Goal: Information Seeking & Learning: Learn about a topic

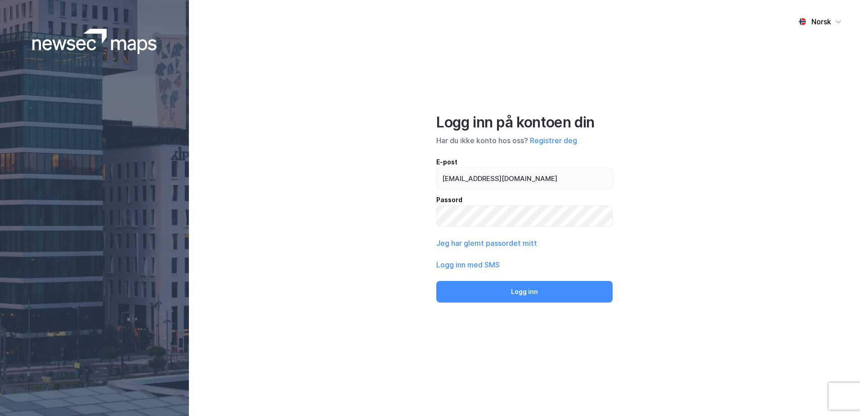
type input "[EMAIL_ADDRESS][DOMAIN_NAME]"
click at [436, 281] on button "Logg inn" at bounding box center [524, 292] width 176 height 22
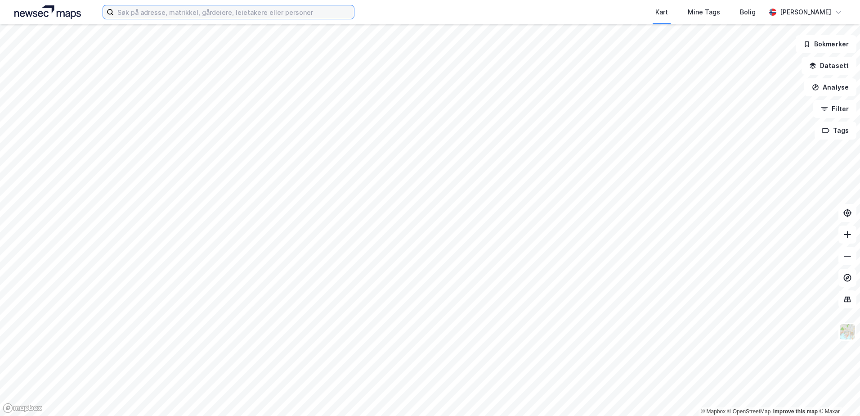
click at [254, 13] on input at bounding box center [234, 11] width 240 height 13
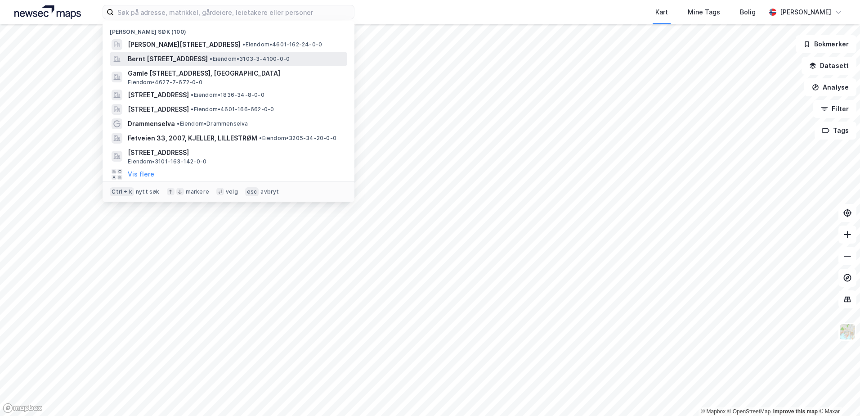
click at [208, 57] on span "Bernt [STREET_ADDRESS]" at bounding box center [168, 59] width 80 height 11
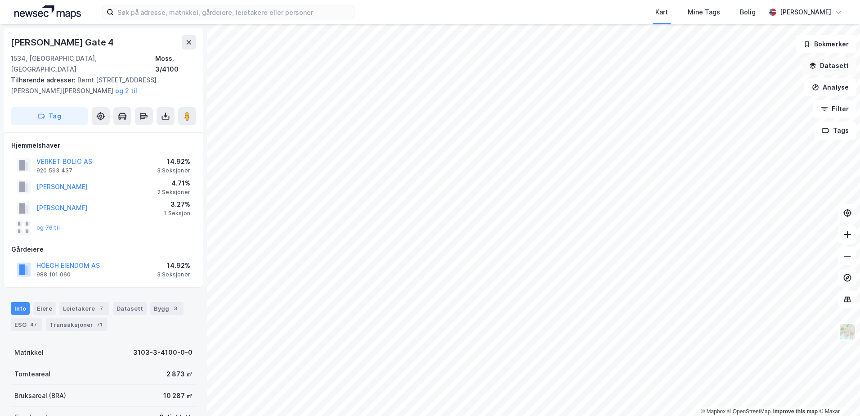
click at [835, 62] on button "Datasett" at bounding box center [828, 66] width 55 height 18
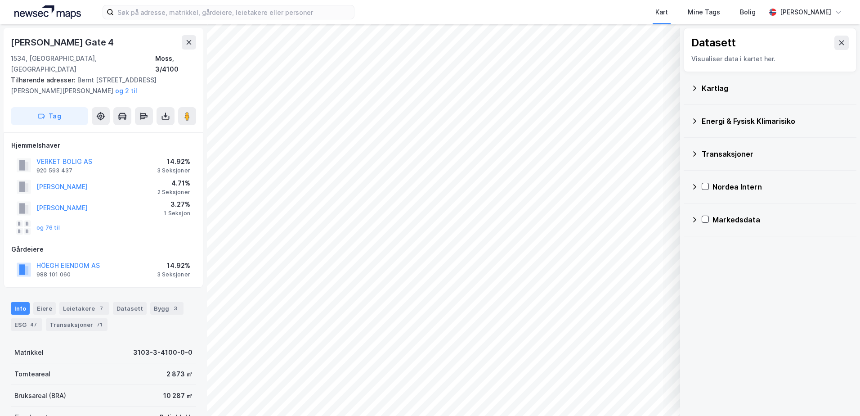
click at [703, 89] on div "Kartlag" at bounding box center [776, 88] width 148 height 11
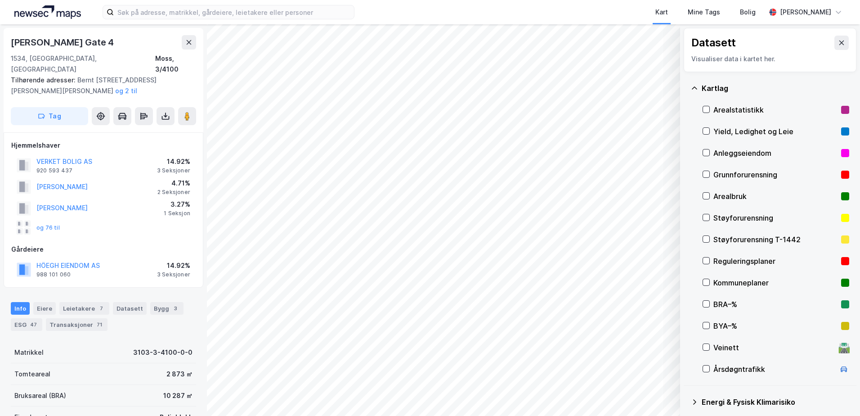
click at [734, 171] on div "Grunnforurensning" at bounding box center [775, 174] width 124 height 11
click at [655, 392] on button "Vis" at bounding box center [633, 392] width 75 height 14
click at [661, 371] on icon at bounding box center [661, 372] width 7 height 7
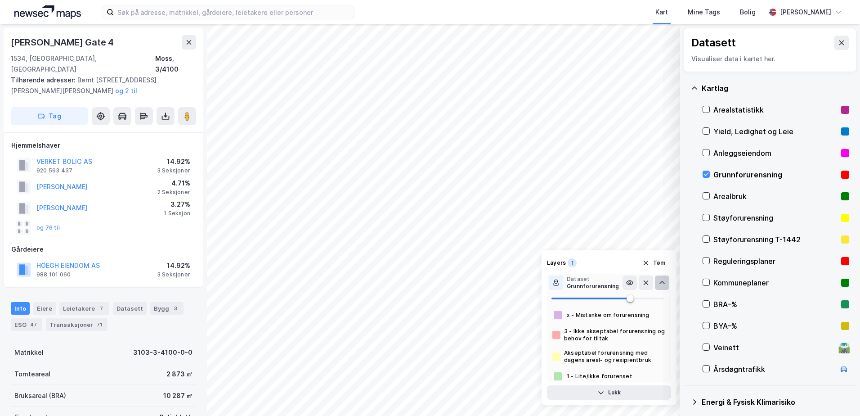
click at [662, 281] on icon at bounding box center [661, 282] width 7 height 7
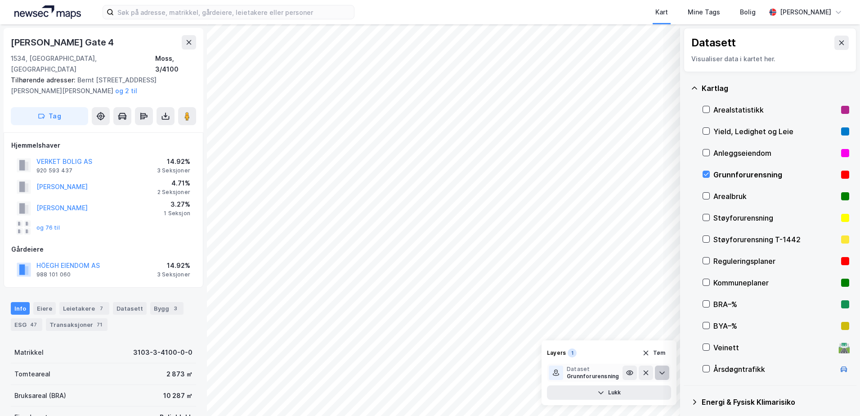
click at [662, 372] on icon at bounding box center [661, 372] width 7 height 7
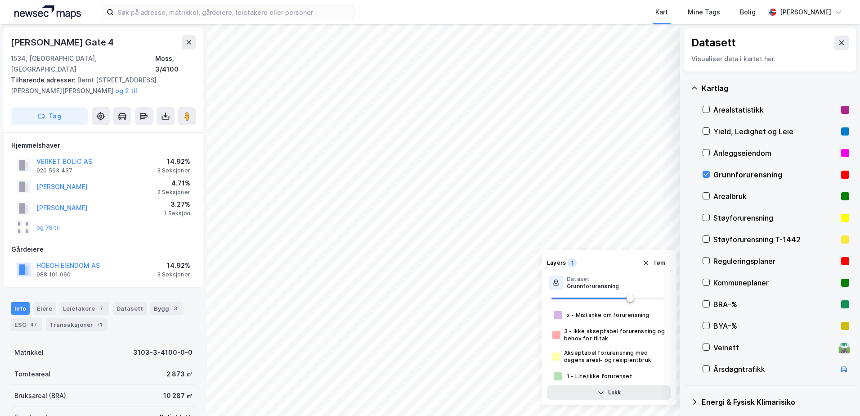
click at [841, 174] on rect at bounding box center [845, 174] width 8 height 8
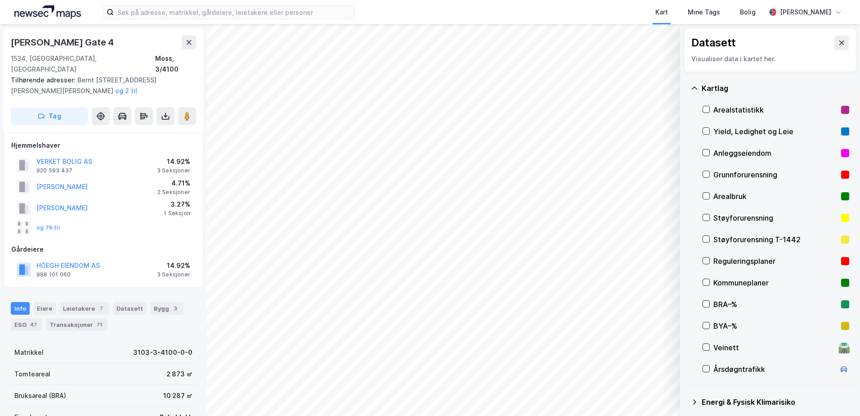
click at [841, 174] on rect at bounding box center [845, 174] width 8 height 8
click at [659, 391] on button "Vis" at bounding box center [633, 392] width 75 height 14
click at [663, 369] on icon at bounding box center [661, 372] width 7 height 7
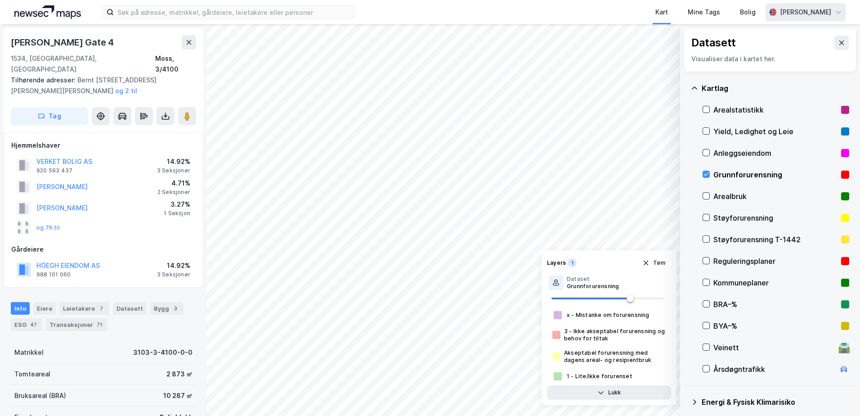
click at [810, 13] on div "[PERSON_NAME]" at bounding box center [805, 12] width 51 height 11
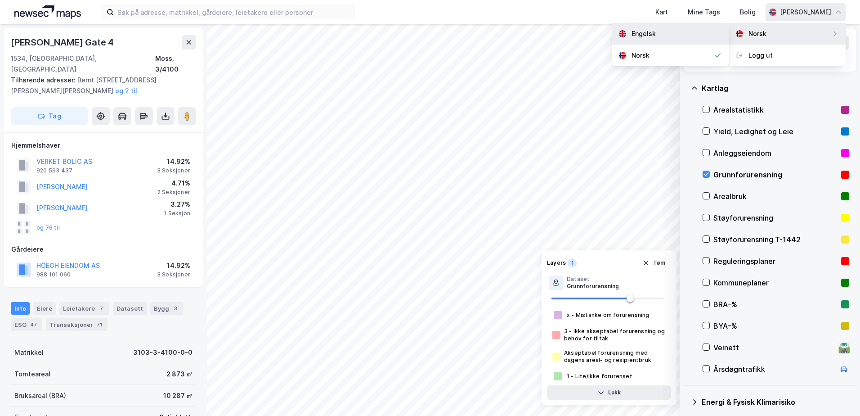
click at [679, 36] on div "Engelsk" at bounding box center [670, 34] width 117 height 22
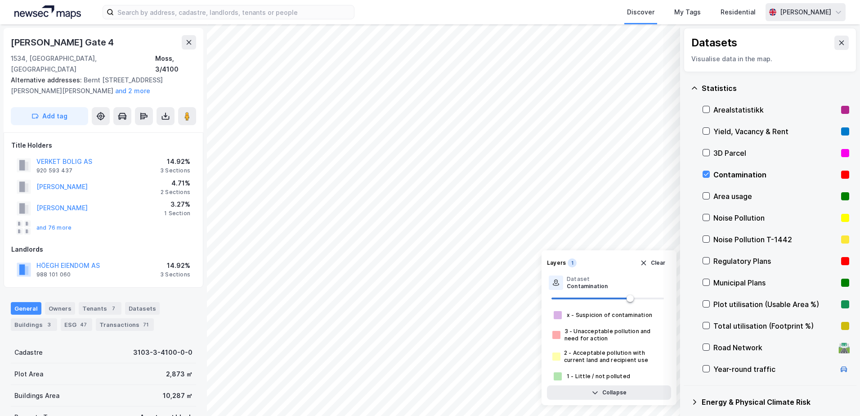
click at [793, 13] on div "[PERSON_NAME]" at bounding box center [805, 12] width 51 height 11
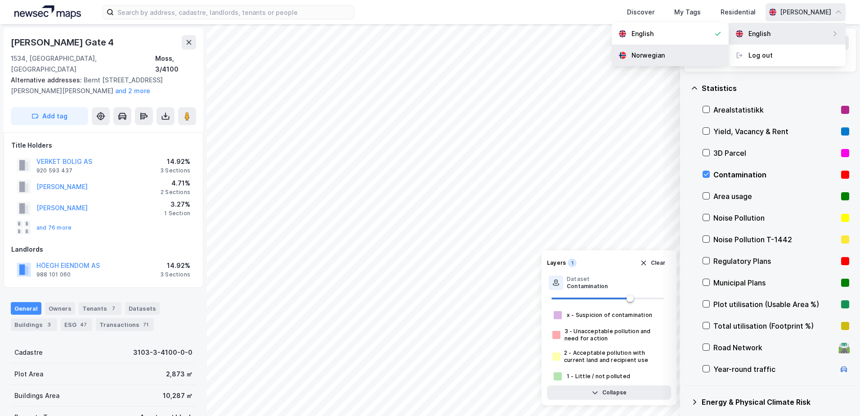
click at [653, 56] on div "Norwegian" at bounding box center [647, 55] width 33 height 11
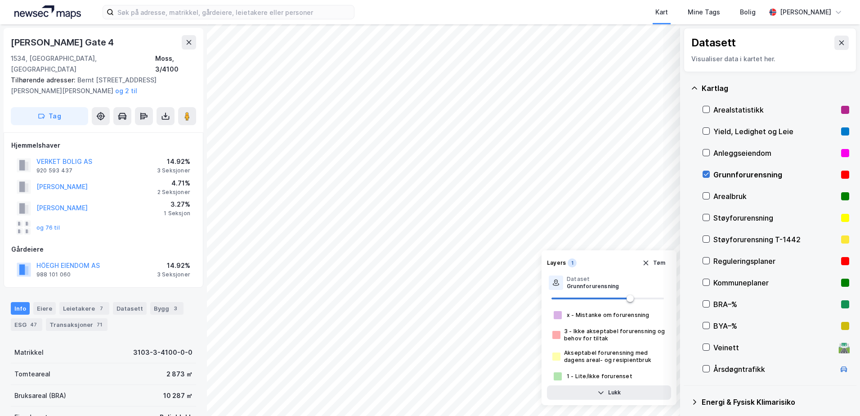
click at [707, 172] on icon at bounding box center [706, 174] width 6 height 6
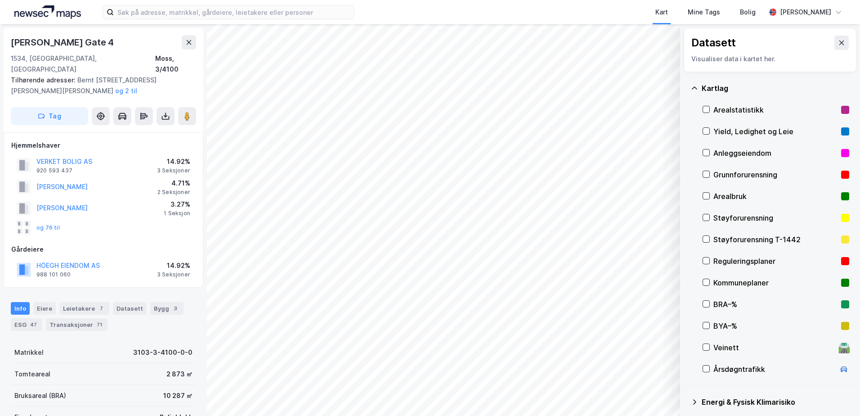
click at [693, 85] on icon at bounding box center [694, 88] width 7 height 7
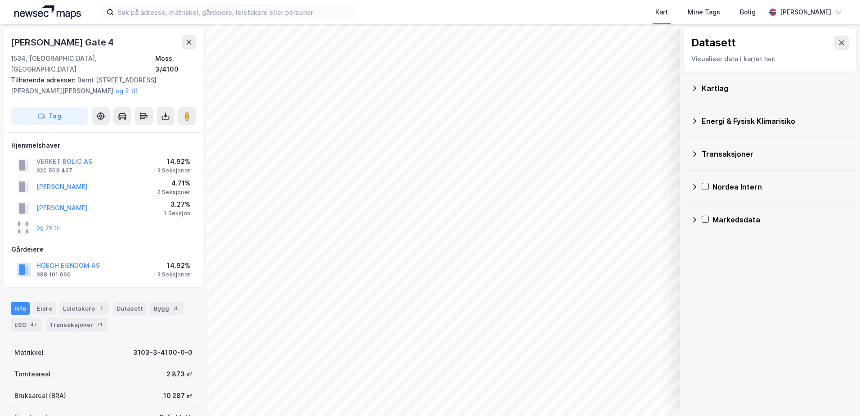
click at [696, 118] on icon at bounding box center [694, 120] width 7 height 7
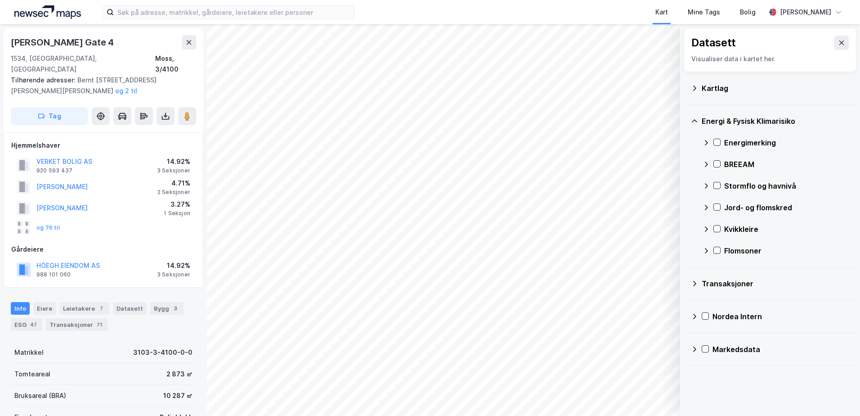
click at [705, 186] on icon at bounding box center [705, 185] width 7 height 7
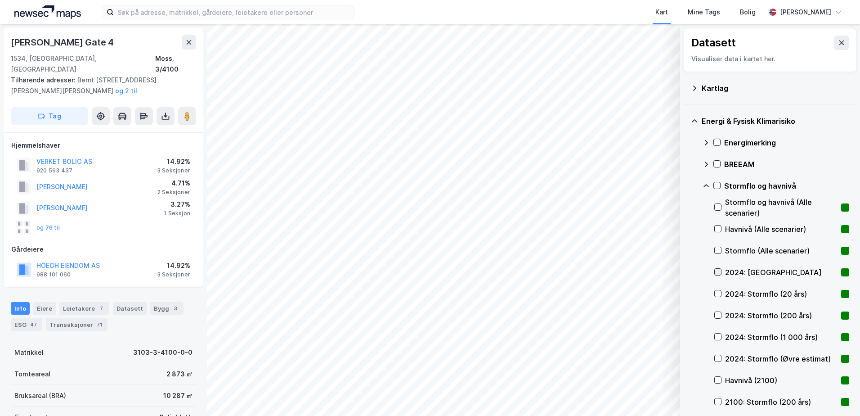
click at [717, 272] on icon at bounding box center [718, 271] width 6 height 6
click at [705, 185] on icon at bounding box center [705, 185] width 5 height 3
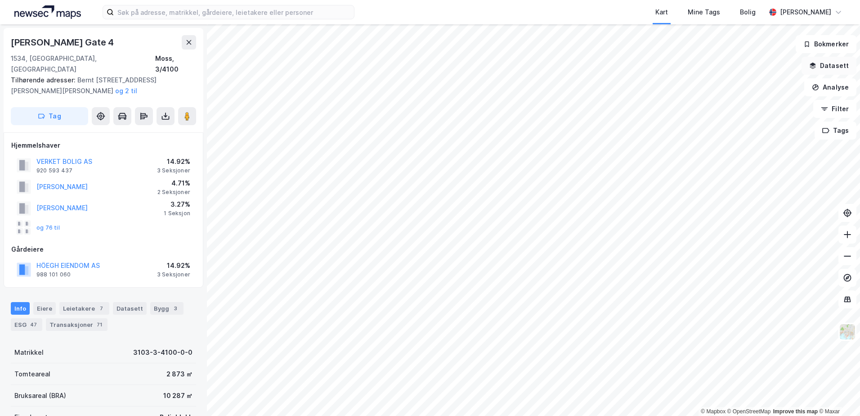
click at [827, 65] on button "Datasett" at bounding box center [828, 66] width 55 height 18
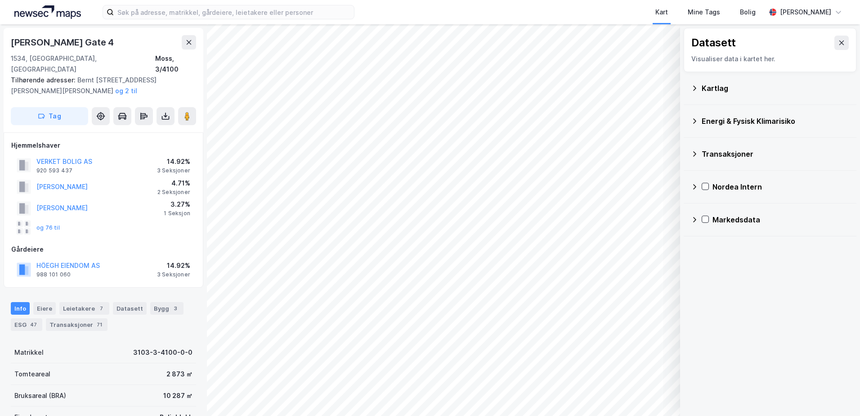
click at [695, 119] on icon at bounding box center [694, 120] width 7 height 7
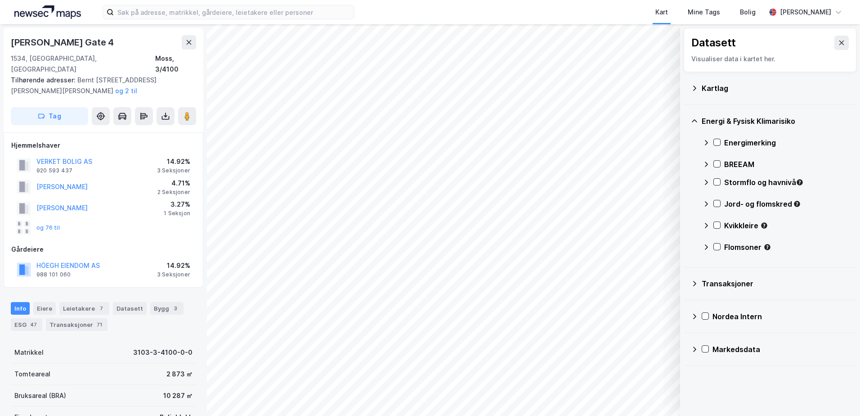
click at [707, 180] on icon at bounding box center [705, 182] width 7 height 7
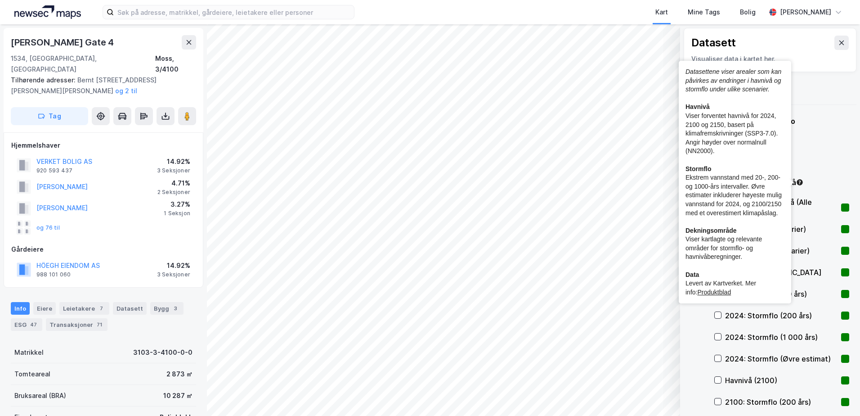
click at [800, 183] on icon "Tooltip anchor" at bounding box center [800, 182] width 6 height 6
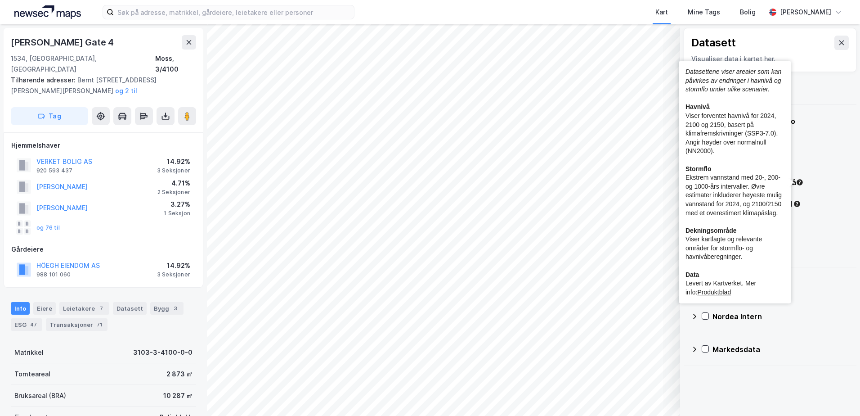
click at [686, 107] on div "Datasettene viser arealer som kan påvirkes av endringer i havnivå og stormflo u…" at bounding box center [735, 182] width 112 height 242
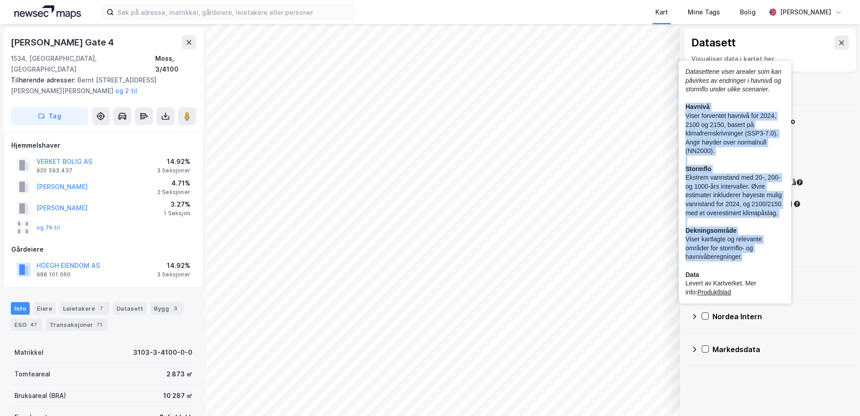
drag, startPoint x: 686, startPoint y: 107, endPoint x: 746, endPoint y: 260, distance: 164.0
click at [746, 260] on div "Datasettene viser arealer som kan påvirkes av endringer i havnivå og stormflo u…" at bounding box center [734, 181] width 99 height 229
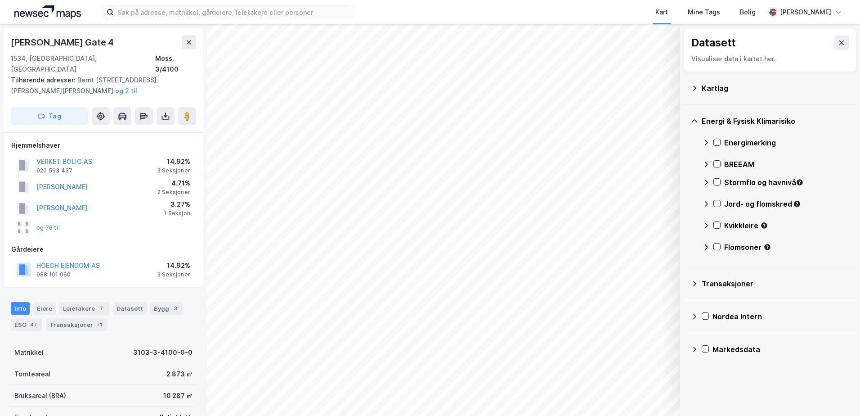
copy div "Havnivå Viser forventet havnivå for 2024, 2100 og 2150, basert på klimafremskri…"
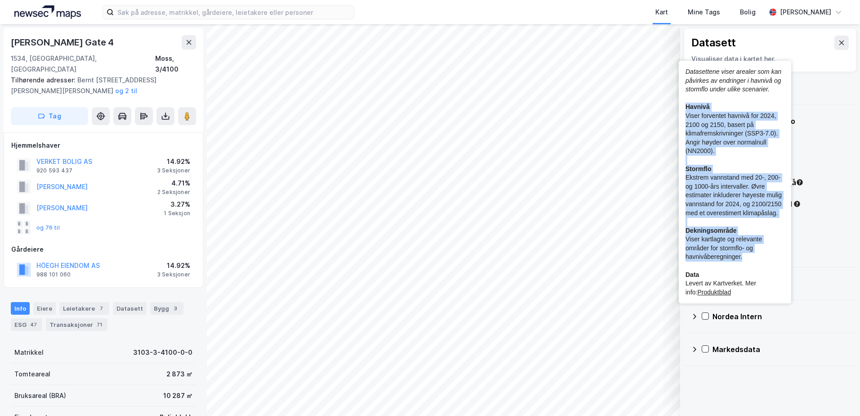
drag, startPoint x: 685, startPoint y: 107, endPoint x: 753, endPoint y: 259, distance: 166.5
click at [753, 259] on div "Datasettene viser arealer som kan påvirkes av endringer i havnivå og stormflo u…" at bounding box center [735, 182] width 112 height 242
copy div "Havnivå Viser forventet havnivå for 2024, 2100 og 2150, basert på klimafremskri…"
drag, startPoint x: 685, startPoint y: 105, endPoint x: 749, endPoint y: 255, distance: 163.2
click at [749, 255] on div "Datasettene viser arealer som kan påvirkes av endringer i havnivå og stormflo u…" at bounding box center [734, 181] width 99 height 229
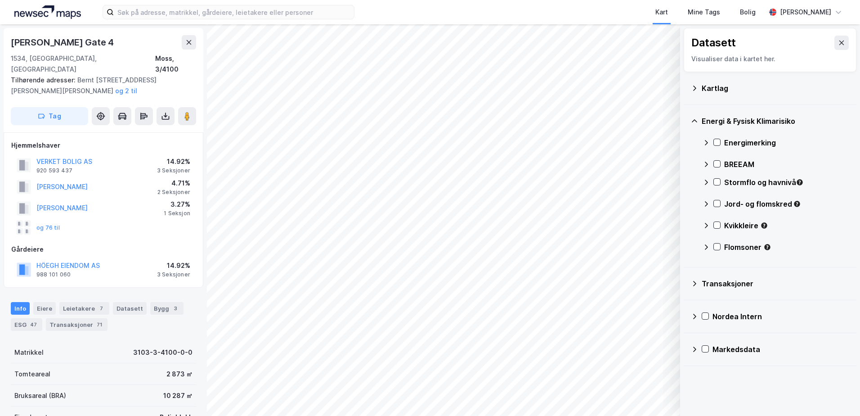
click at [702, 183] on div "Energi & Fysisk Klimarisiko Energimerking BREEAM Stormflo og havnivå Jord- og f…" at bounding box center [770, 186] width 173 height 162
click at [705, 183] on icon at bounding box center [705, 182] width 7 height 7
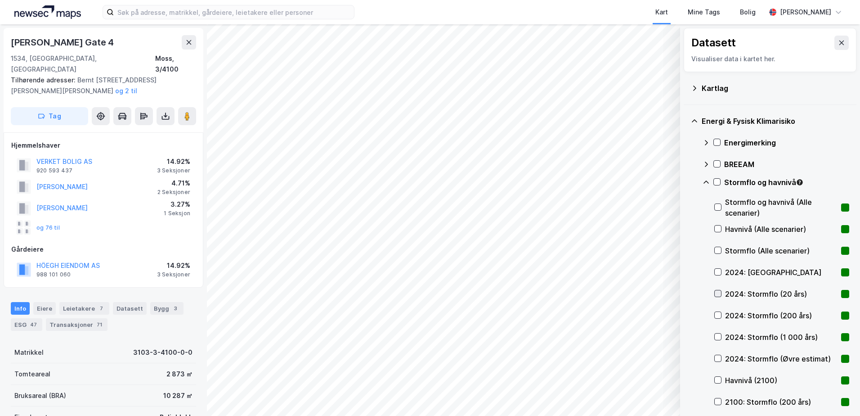
click at [718, 294] on icon at bounding box center [718, 293] width 5 height 3
click at [662, 390] on button "Vis" at bounding box center [633, 392] width 75 height 14
click at [662, 371] on icon at bounding box center [661, 372] width 7 height 7
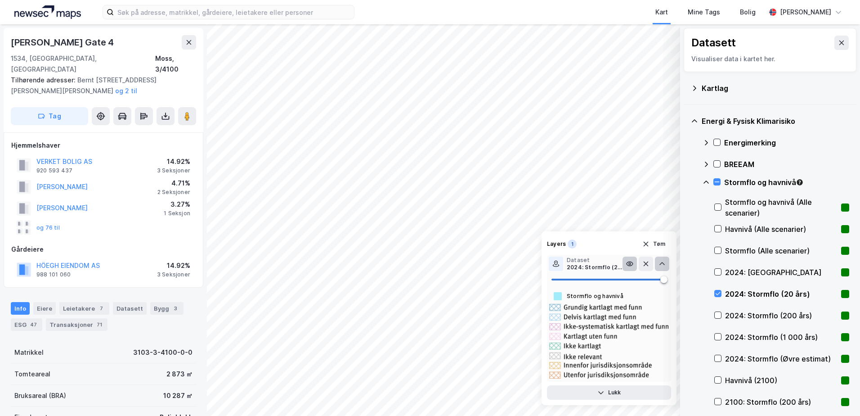
click at [629, 265] on icon at bounding box center [629, 264] width 6 height 4
click at [629, 265] on icon at bounding box center [629, 264] width 0 height 1
click at [798, 14] on div "[PERSON_NAME]" at bounding box center [805, 12] width 51 height 11
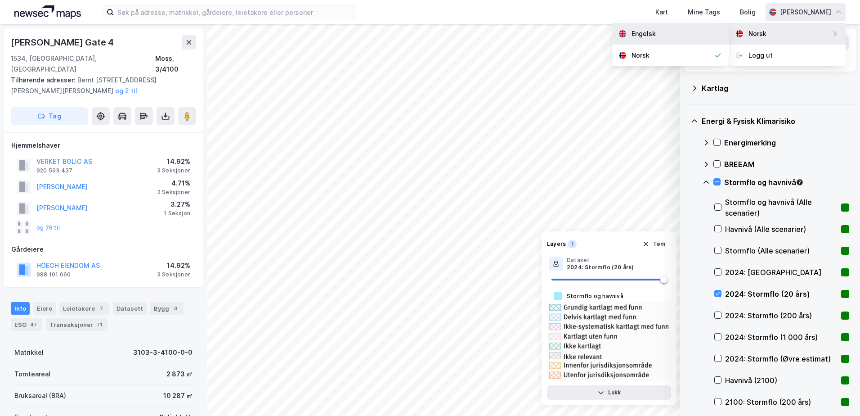
click at [686, 30] on div "Engelsk" at bounding box center [670, 34] width 117 height 22
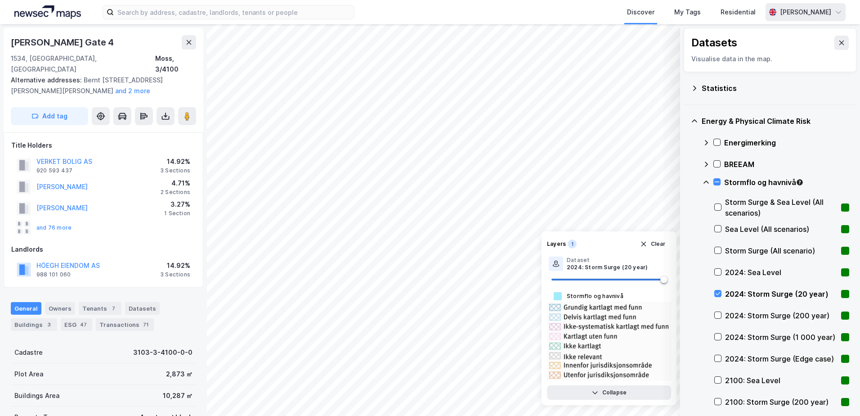
click at [798, 12] on div "[PERSON_NAME]" at bounding box center [805, 12] width 51 height 11
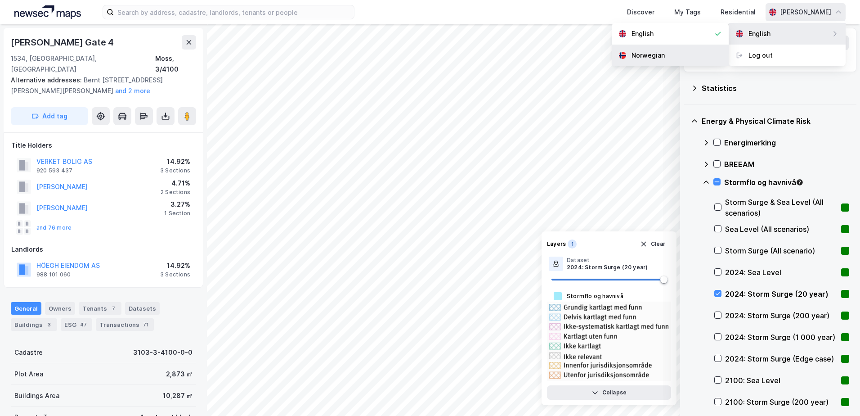
click at [658, 58] on div "Norwegian" at bounding box center [647, 55] width 33 height 11
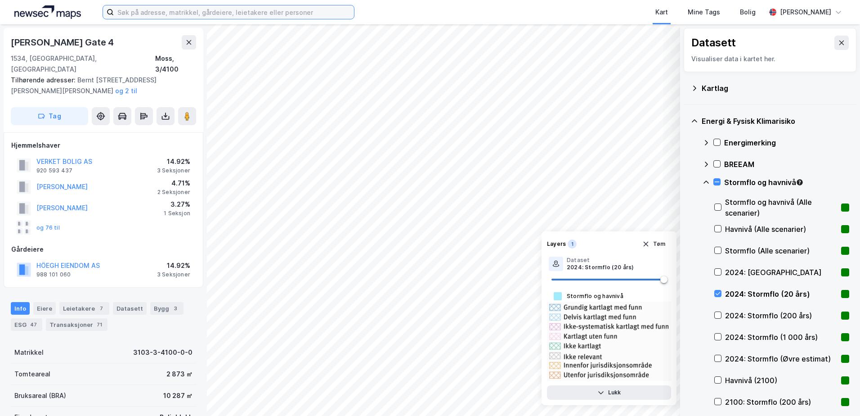
click at [175, 10] on input at bounding box center [234, 11] width 240 height 13
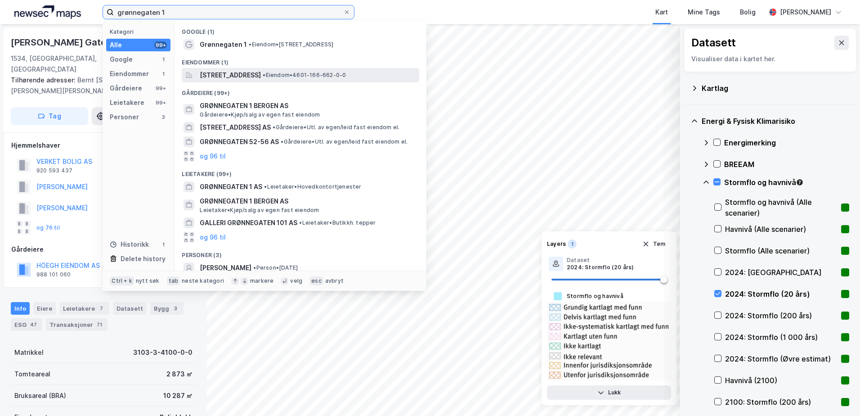
type input "grønnegaten 1"
click at [220, 73] on span "[STREET_ADDRESS]" at bounding box center [230, 75] width 61 height 11
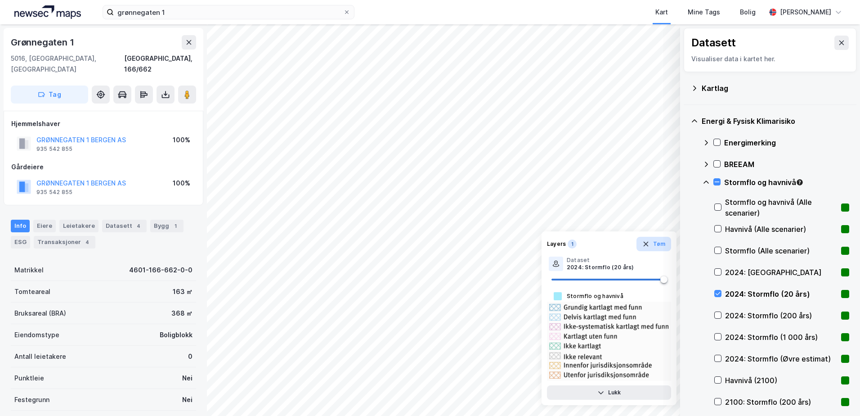
click at [657, 243] on button "Tøm" at bounding box center [653, 244] width 35 height 14
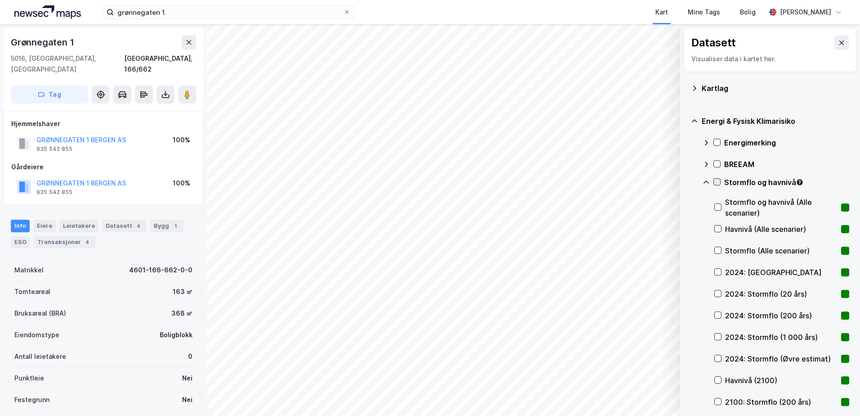
click at [717, 180] on icon at bounding box center [717, 182] width 6 height 6
click at [717, 181] on icon at bounding box center [717, 182] width 6 height 6
click at [719, 272] on icon at bounding box center [718, 271] width 5 height 3
click at [720, 270] on icon at bounding box center [718, 271] width 6 height 6
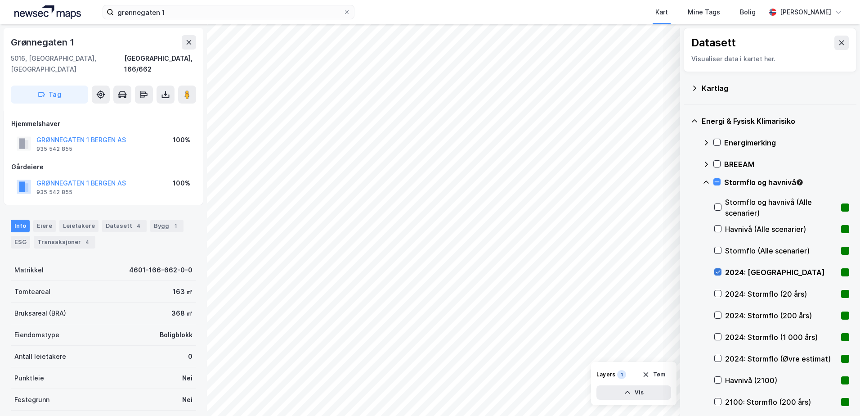
click at [720, 270] on icon at bounding box center [718, 271] width 6 height 6
click at [715, 289] on div "2024: Stormflo (20 års)" at bounding box center [781, 294] width 135 height 22
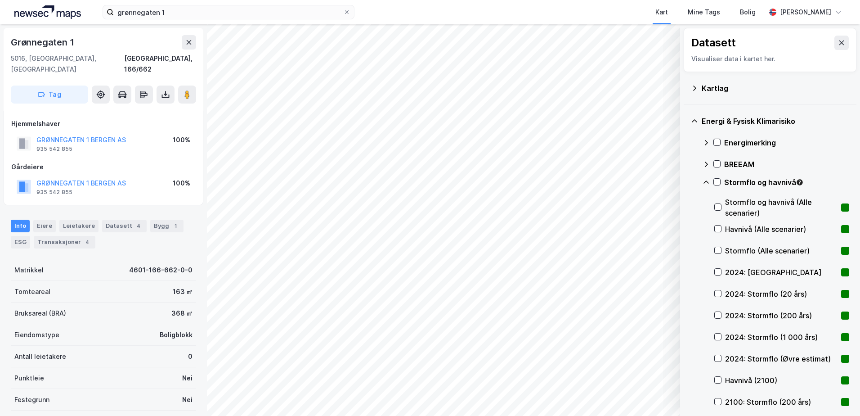
click at [715, 289] on div "2024: Stormflo (20 års)" at bounding box center [781, 294] width 135 height 22
click at [719, 312] on icon at bounding box center [718, 315] width 6 height 6
click at [717, 291] on icon at bounding box center [718, 293] width 6 height 6
click at [716, 314] on icon at bounding box center [718, 315] width 6 height 6
click at [716, 313] on icon at bounding box center [718, 315] width 6 height 6
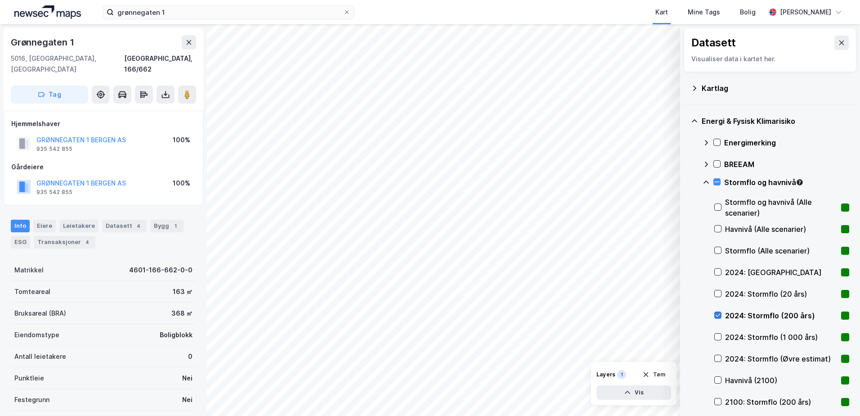
click at [716, 313] on icon at bounding box center [718, 315] width 6 height 6
click at [716, 271] on icon at bounding box center [718, 271] width 6 height 6
click at [717, 272] on icon at bounding box center [718, 271] width 6 height 6
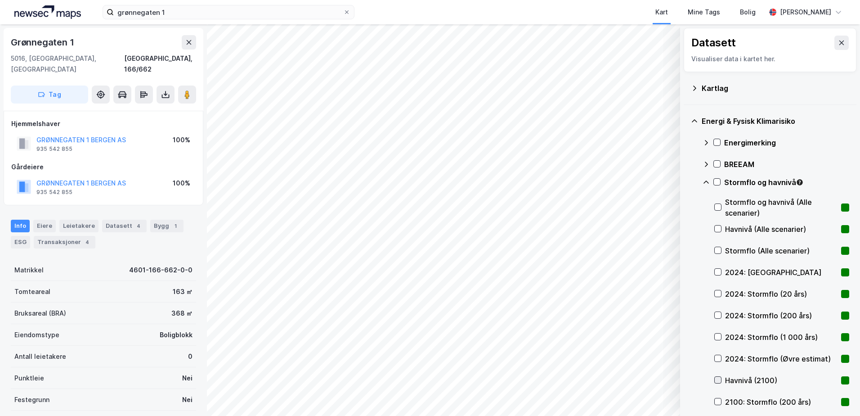
click at [717, 378] on icon at bounding box center [718, 379] width 6 height 6
click at [718, 270] on icon at bounding box center [718, 271] width 6 height 6
click at [716, 271] on icon at bounding box center [718, 271] width 6 height 6
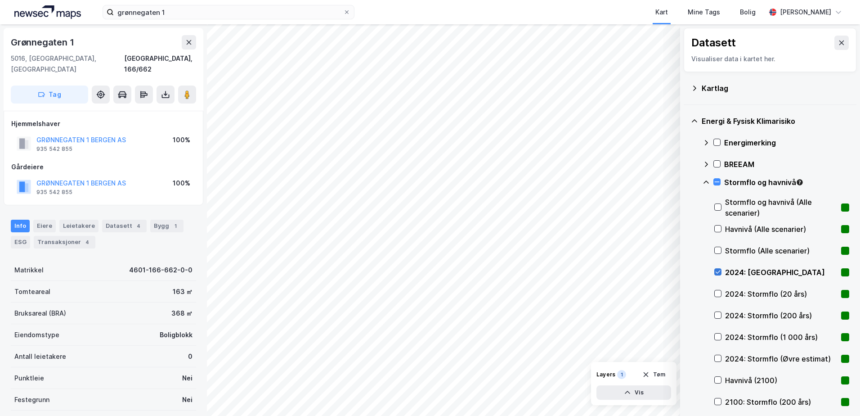
click at [716, 271] on icon at bounding box center [718, 271] width 6 height 6
click at [717, 272] on icon at bounding box center [718, 271] width 6 height 6
click at [814, 11] on div "[PERSON_NAME]" at bounding box center [805, 12] width 51 height 11
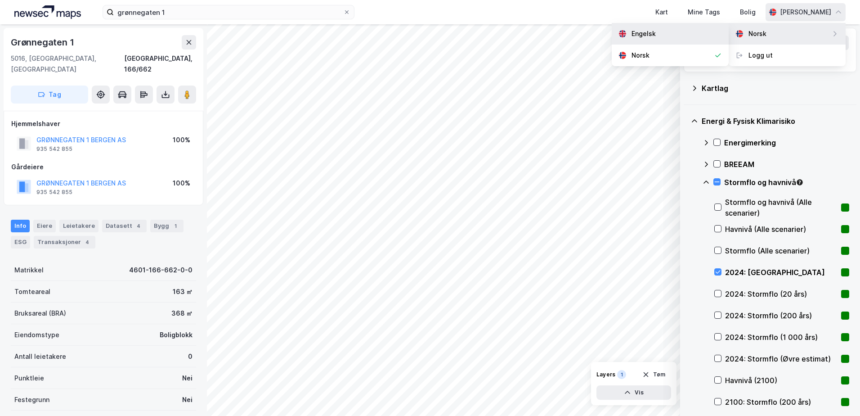
click at [665, 37] on div "Engelsk" at bounding box center [670, 34] width 117 height 22
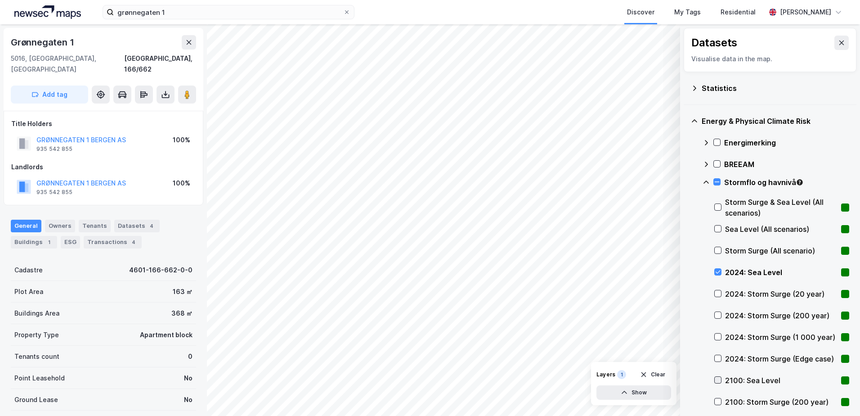
click at [718, 379] on icon at bounding box center [718, 379] width 6 height 6
click at [716, 271] on icon at bounding box center [718, 271] width 6 height 6
click at [716, 377] on icon at bounding box center [718, 379] width 6 height 6
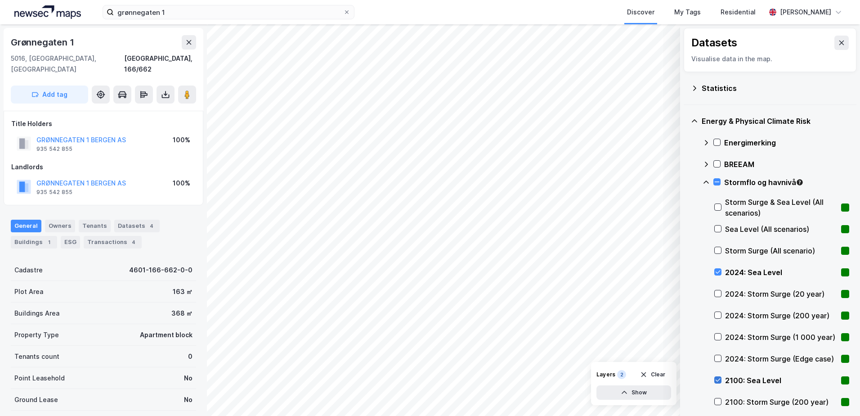
click at [716, 376] on div at bounding box center [717, 379] width 7 height 7
click at [654, 389] on button "Show" at bounding box center [633, 392] width 75 height 14
click at [661, 372] on icon at bounding box center [661, 372] width 5 height 3
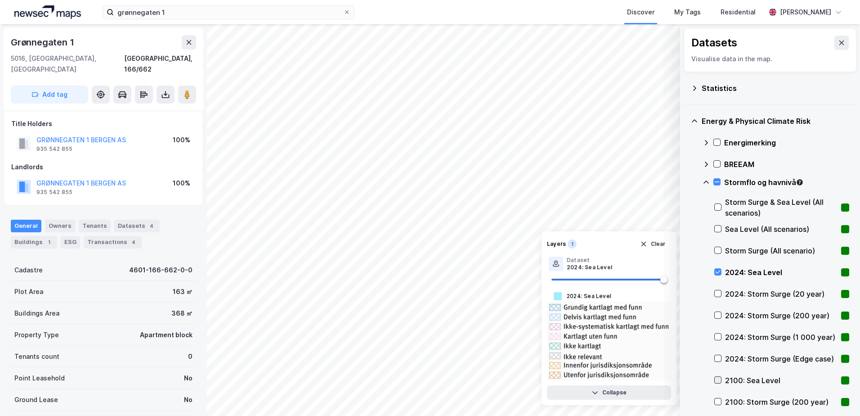
click at [717, 378] on icon at bounding box center [718, 379] width 6 height 6
